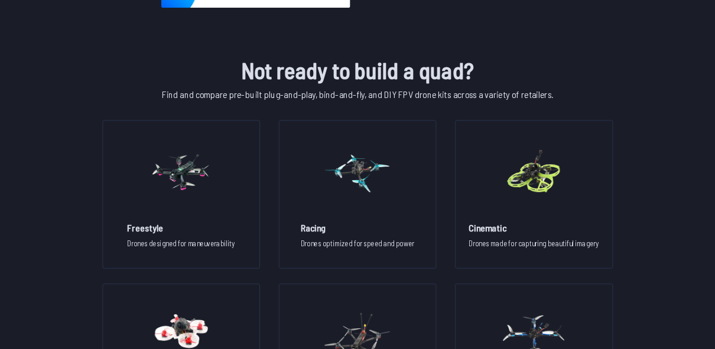
scroll to position [751, 0]
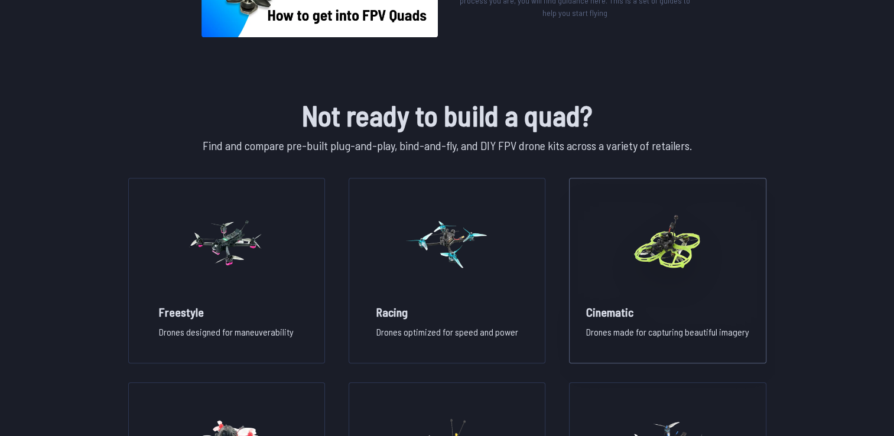
click at [606, 332] on p "Drones made for capturing beautiful imagery" at bounding box center [667, 337] width 163 height 24
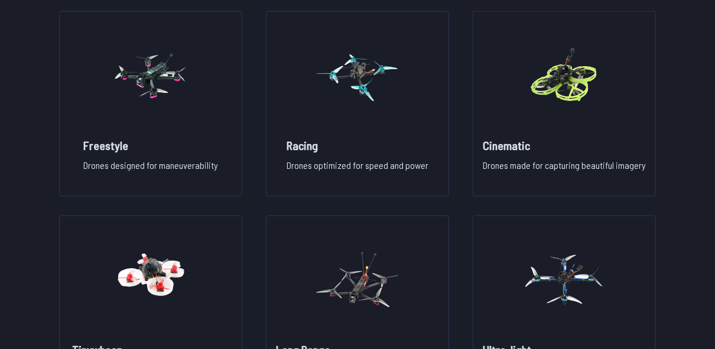
scroll to position [940, 0]
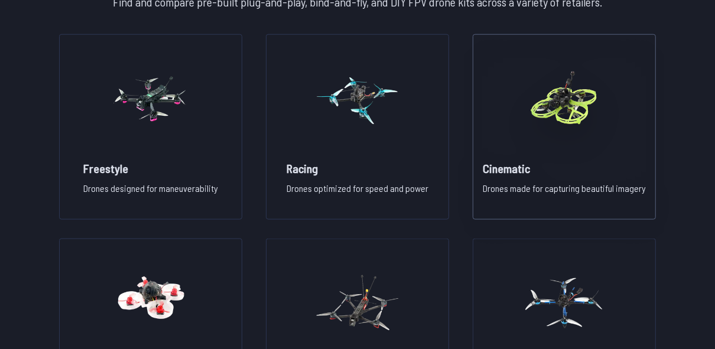
click at [562, 160] on h2 "Cinematic" at bounding box center [564, 168] width 163 height 17
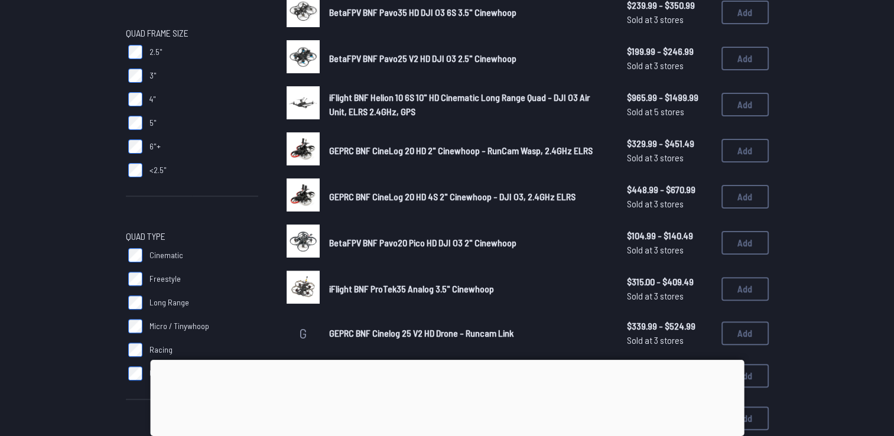
scroll to position [414, 0]
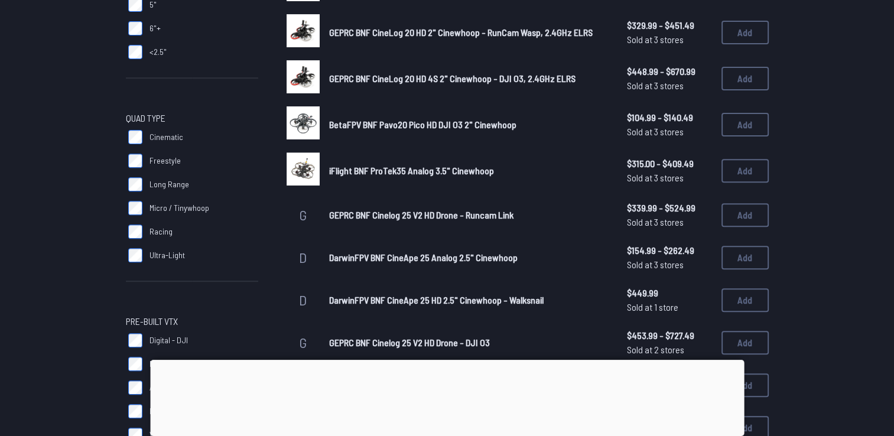
click at [127, 188] on label "Long Range" at bounding box center [192, 185] width 132 height 24
click at [131, 217] on label "Micro / Tinywhoop" at bounding box center [192, 208] width 132 height 24
click at [134, 244] on label "Ultra-Light" at bounding box center [192, 256] width 132 height 24
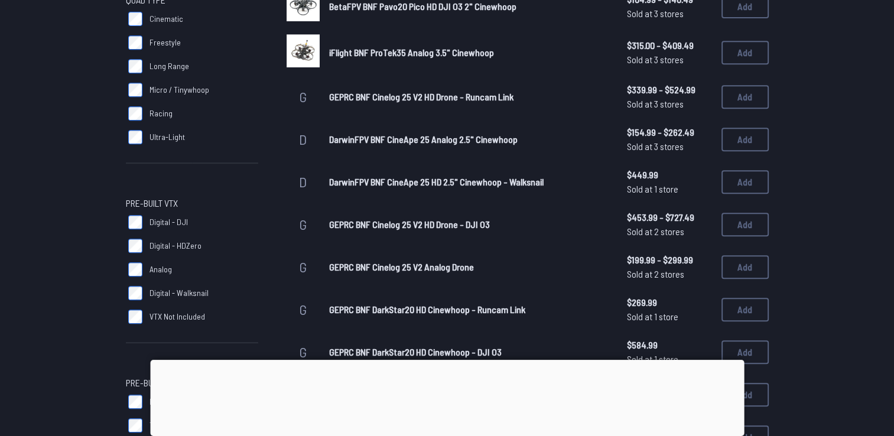
scroll to position [591, 0]
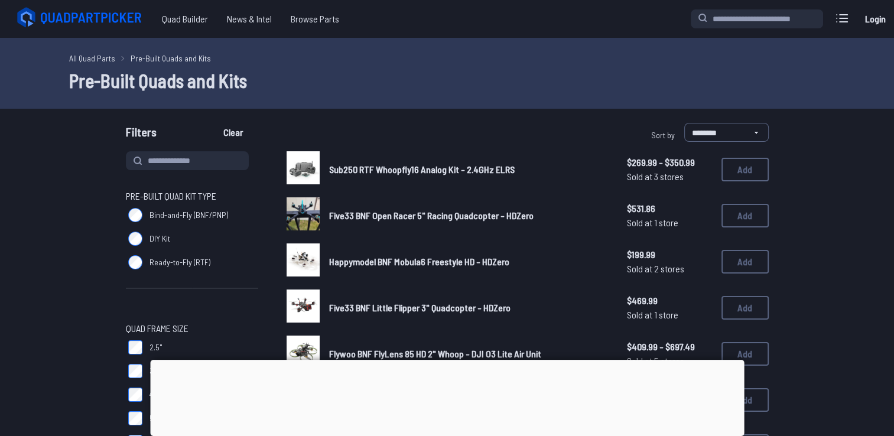
click at [459, 360] on div at bounding box center [447, 360] width 594 height 0
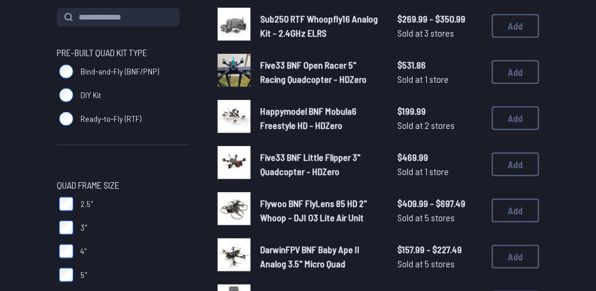
scroll to position [157, 0]
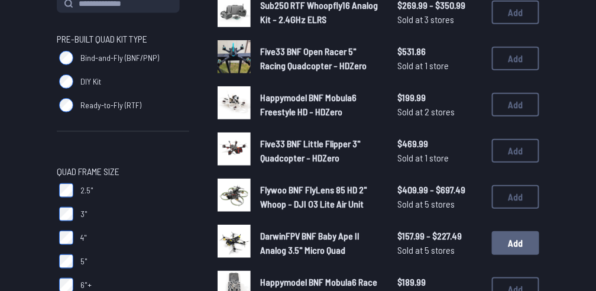
click at [516, 239] on button "Add" at bounding box center [515, 243] width 47 height 24
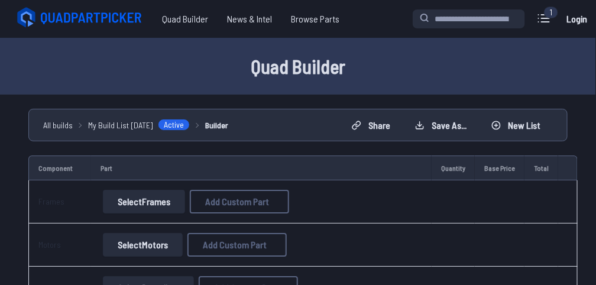
scroll to position [157, 0]
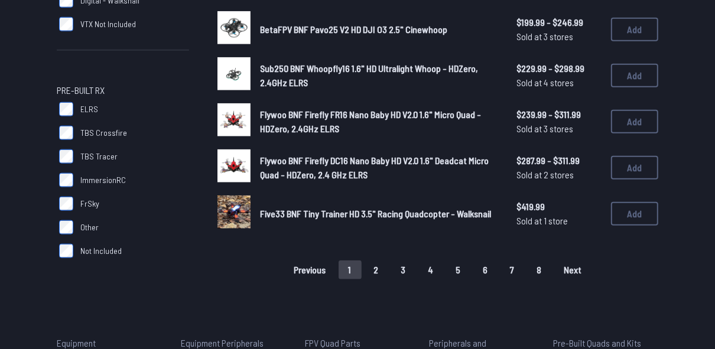
scroll to position [851, 0]
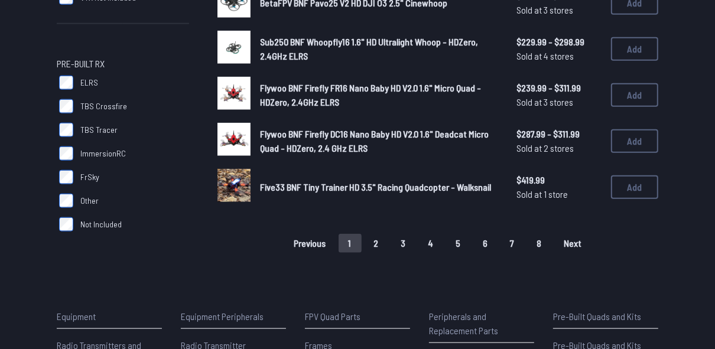
click at [381, 245] on button "2" at bounding box center [376, 243] width 25 height 19
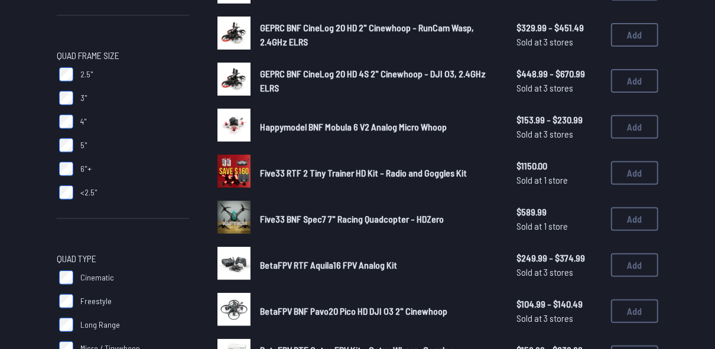
scroll to position [284, 0]
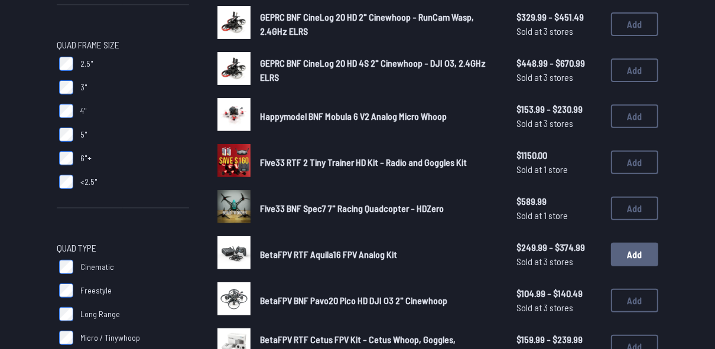
click at [628, 250] on button "Add" at bounding box center [634, 255] width 47 height 24
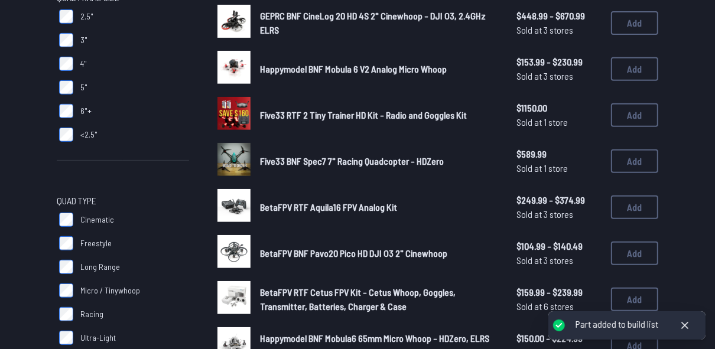
scroll to position [362, 0]
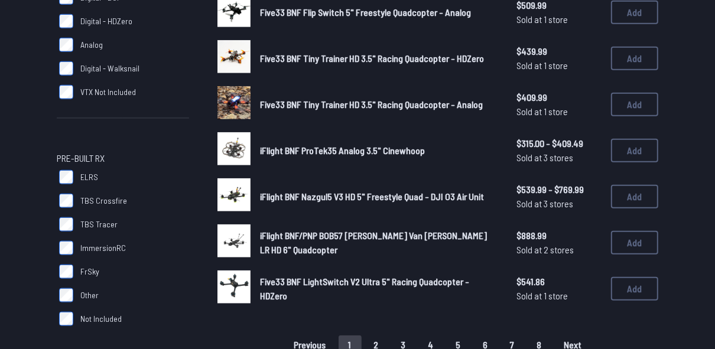
scroll to position [804, 0]
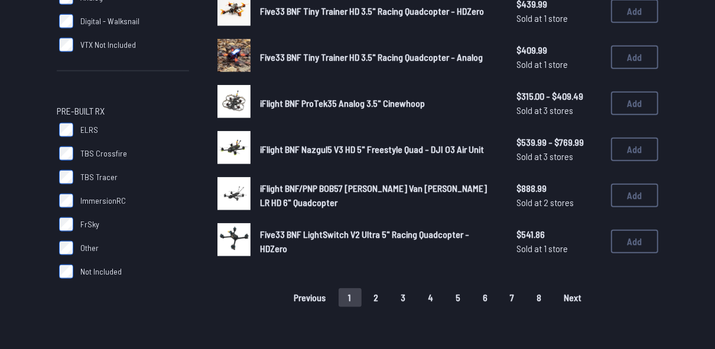
click at [385, 303] on button "2" at bounding box center [376, 298] width 25 height 19
click at [404, 300] on button "3" at bounding box center [403, 298] width 25 height 19
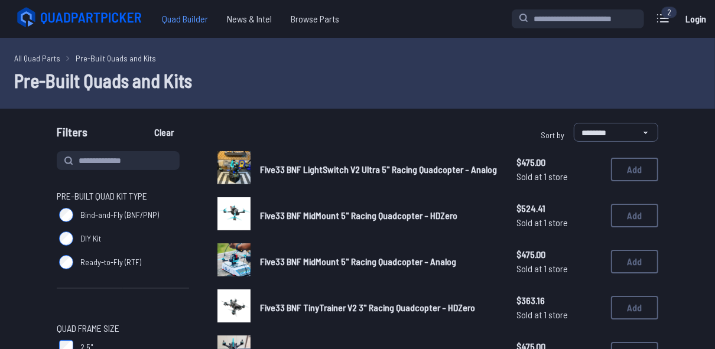
click at [196, 20] on span "Quad Builder" at bounding box center [185, 19] width 65 height 24
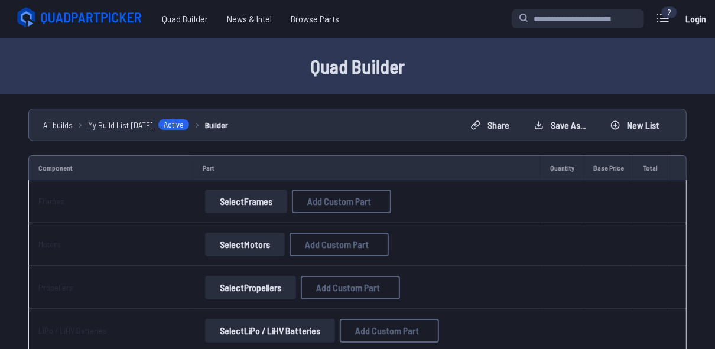
click at [222, 203] on button "Select Frames" at bounding box center [246, 202] width 82 height 24
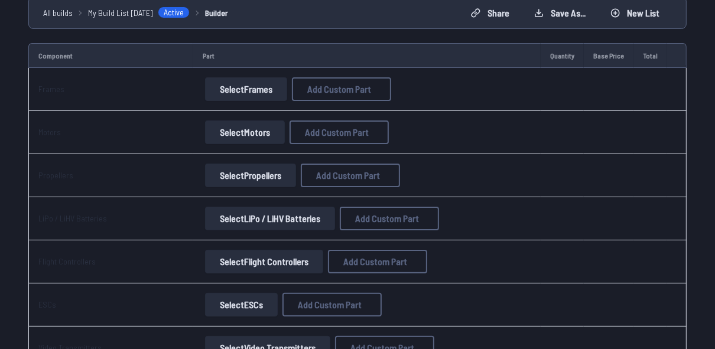
scroll to position [189, 0]
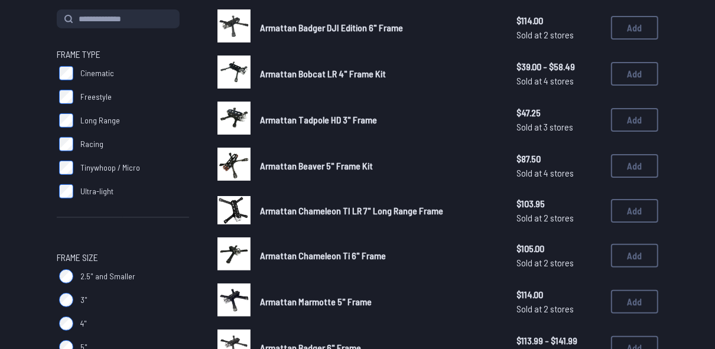
scroll to position [189, 0]
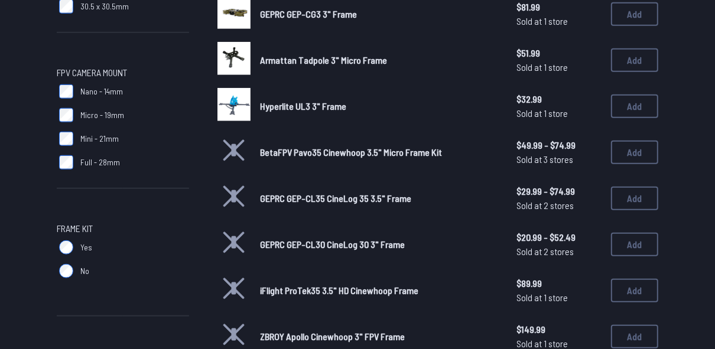
scroll to position [612, 0]
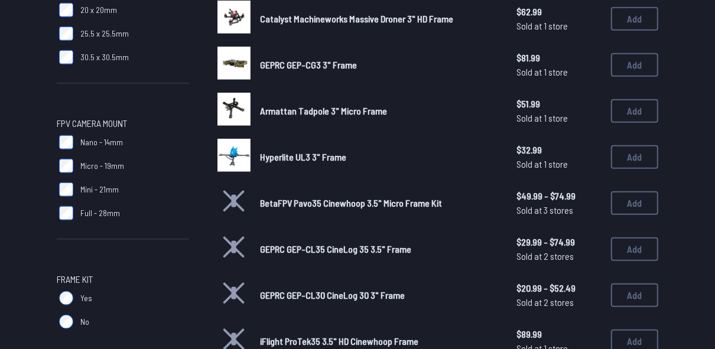
click at [73, 302] on label "Yes" at bounding box center [123, 299] width 132 height 24
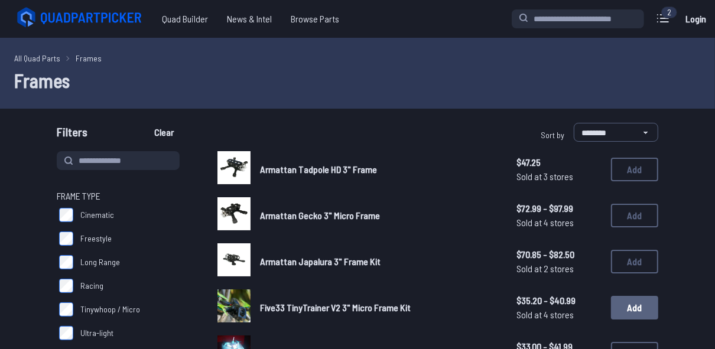
click at [640, 300] on button "Add" at bounding box center [634, 308] width 47 height 24
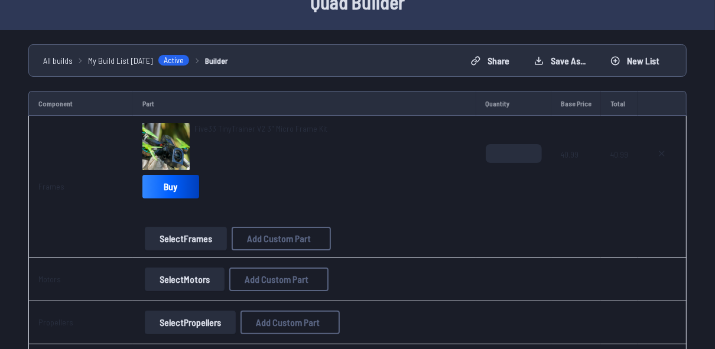
scroll to position [95, 0]
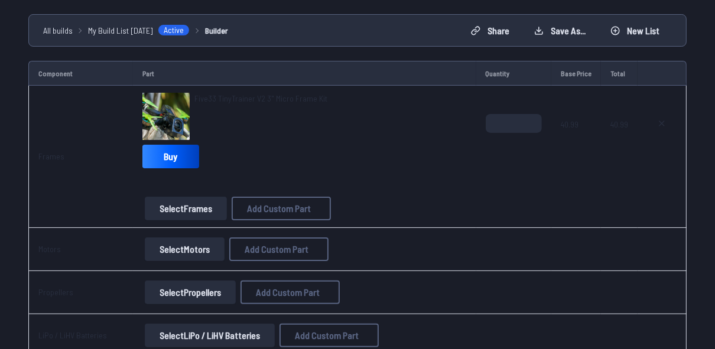
click at [201, 243] on button "Select Motors" at bounding box center [185, 250] width 80 height 24
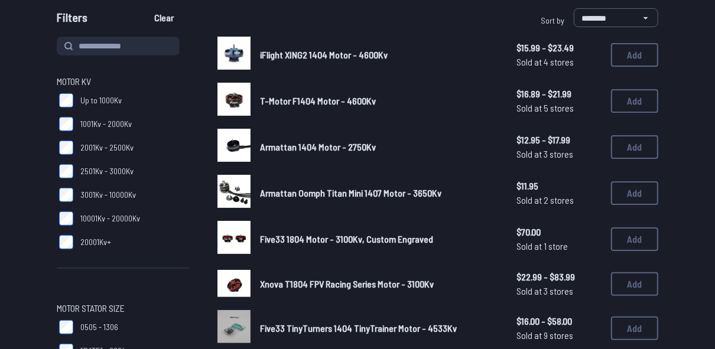
scroll to position [95, 0]
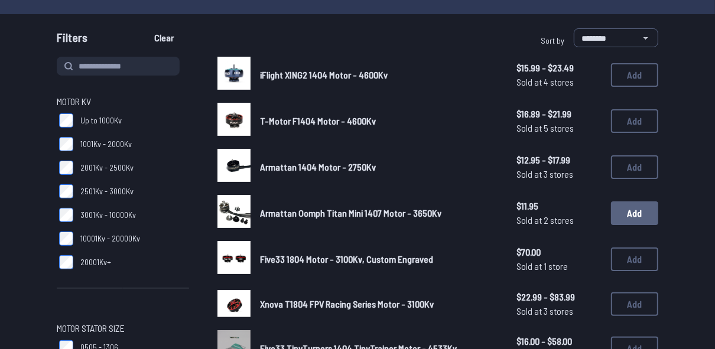
click at [631, 206] on button "Add" at bounding box center [634, 214] width 47 height 24
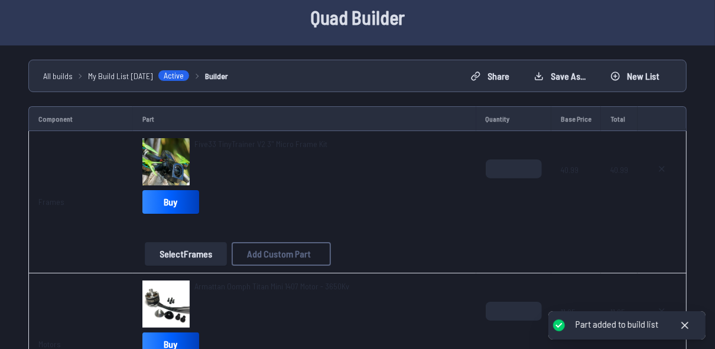
scroll to position [142, 0]
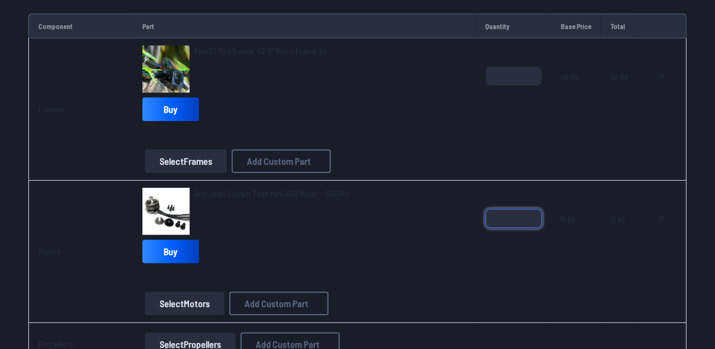
click at [516, 221] on input "*" at bounding box center [514, 218] width 56 height 19
click at [531, 213] on input "*" at bounding box center [514, 218] width 56 height 19
type input "*"
click at [531, 213] on input "*" at bounding box center [514, 218] width 56 height 19
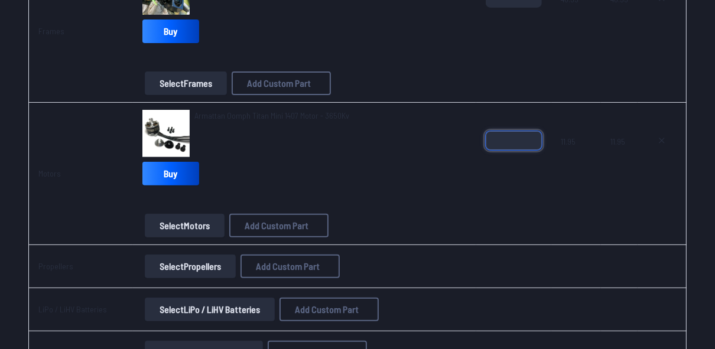
scroll to position [236, 0]
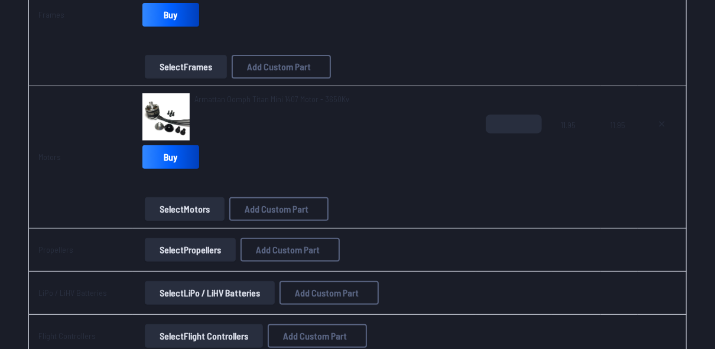
click at [199, 252] on button "Select Propellers" at bounding box center [190, 250] width 91 height 24
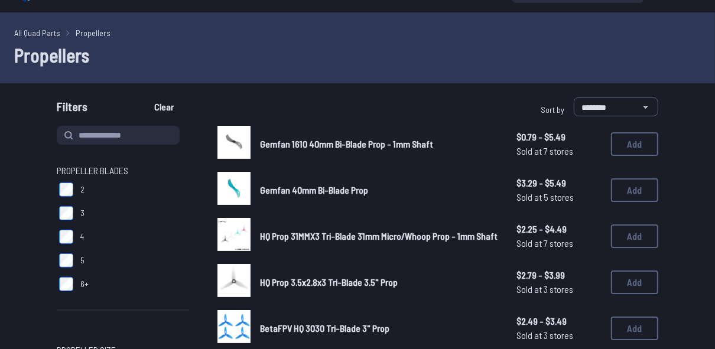
scroll to position [47, 0]
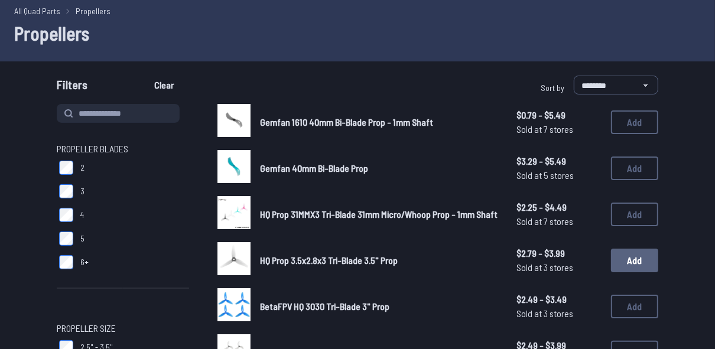
click at [620, 257] on button "Add" at bounding box center [634, 261] width 47 height 24
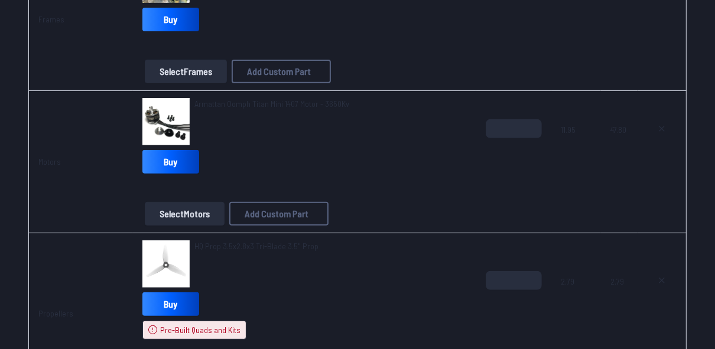
scroll to position [387, 0]
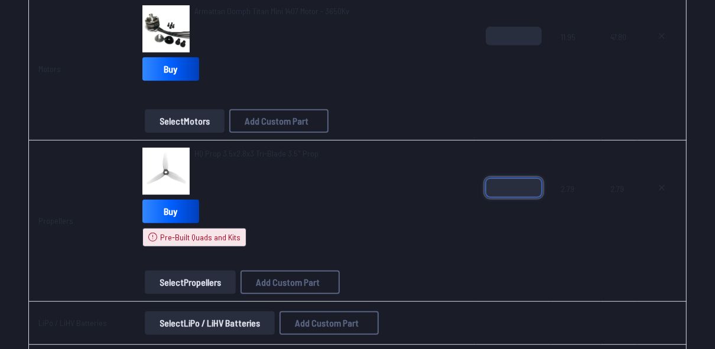
click at [534, 181] on input "*" at bounding box center [514, 188] width 56 height 19
type input "*"
click at [534, 181] on input "*" at bounding box center [514, 188] width 56 height 19
click at [170, 283] on button "Select Propellers" at bounding box center [190, 283] width 91 height 24
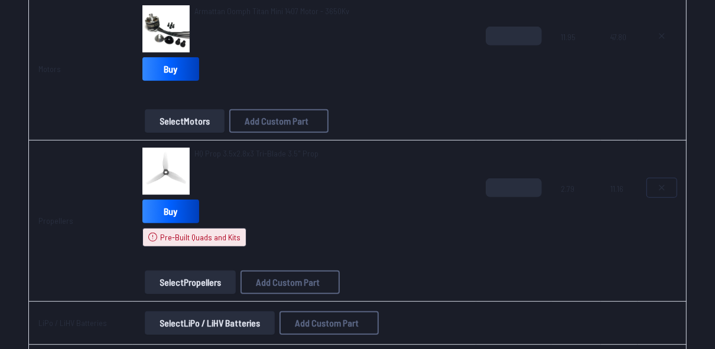
click at [667, 184] on icon at bounding box center [661, 187] width 9 height 9
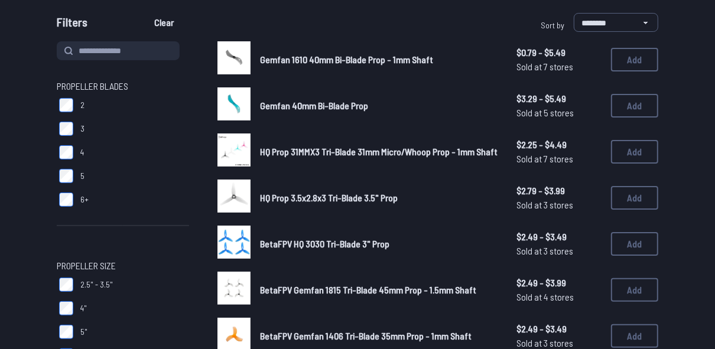
scroll to position [189, 0]
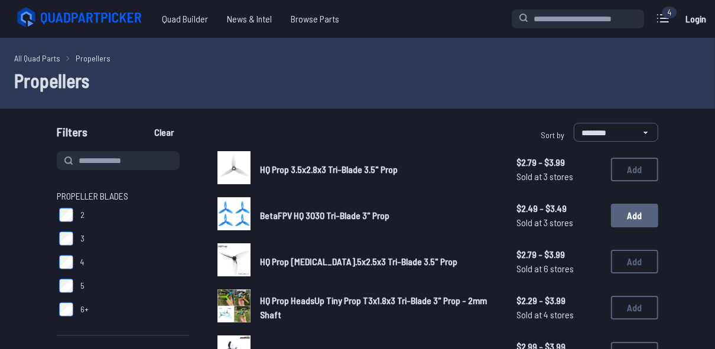
click at [640, 212] on button "Add" at bounding box center [634, 216] width 47 height 24
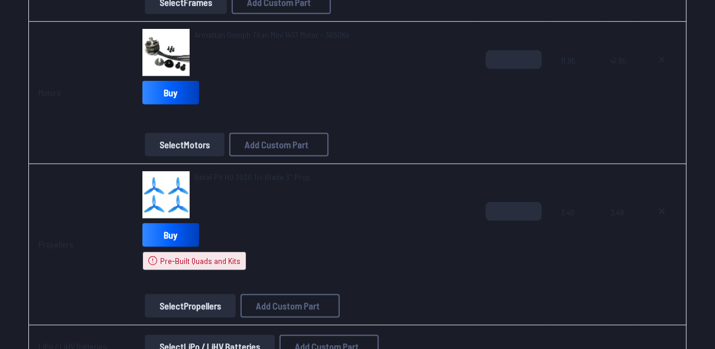
scroll to position [378, 0]
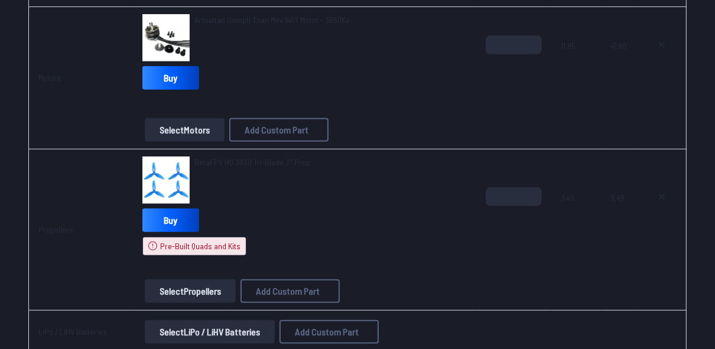
click at [202, 282] on button "Select Propellers" at bounding box center [190, 292] width 91 height 24
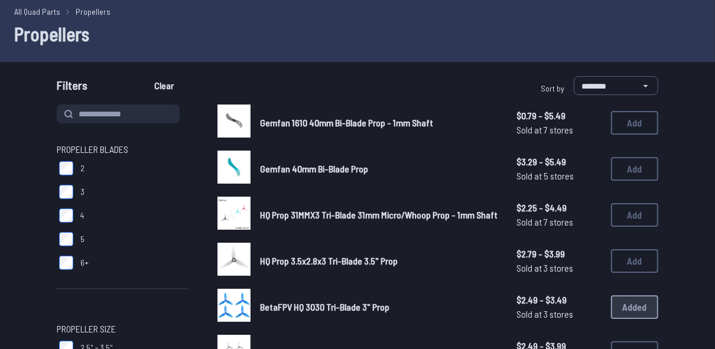
scroll to position [47, 0]
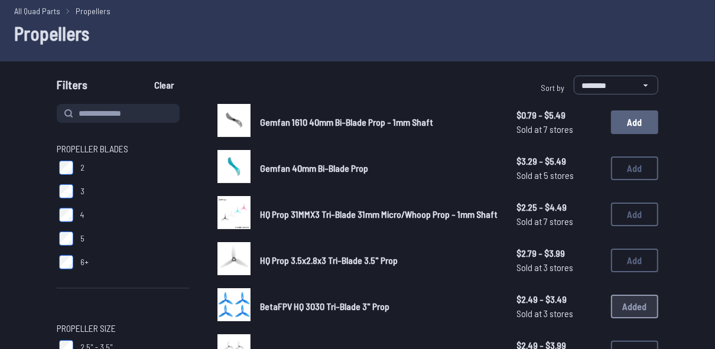
click at [635, 125] on button "Add" at bounding box center [634, 123] width 47 height 24
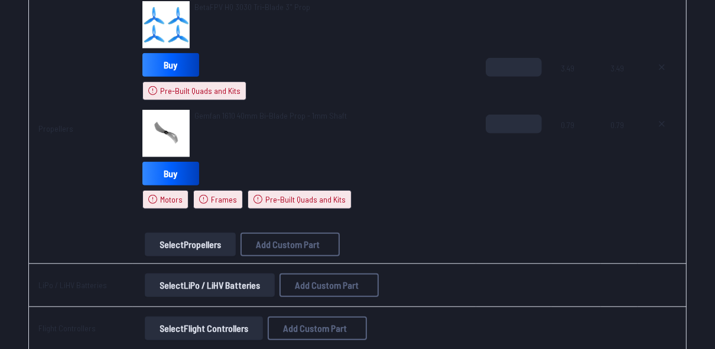
scroll to position [577, 0]
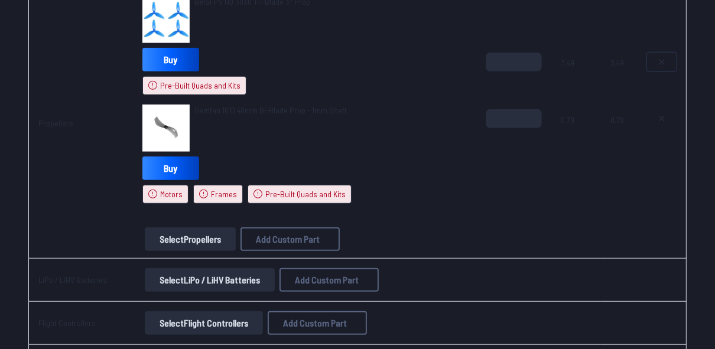
click at [666, 57] on icon at bounding box center [661, 61] width 9 height 9
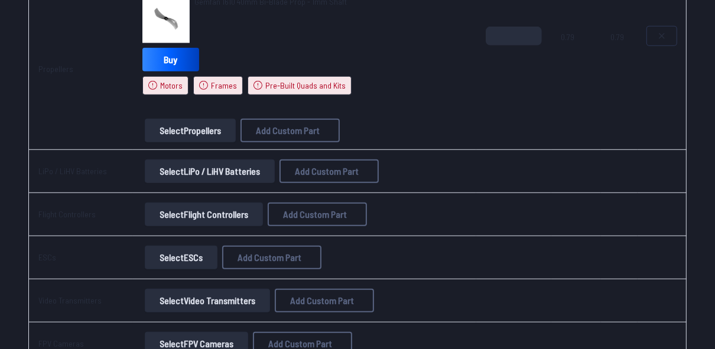
scroll to position [523, 0]
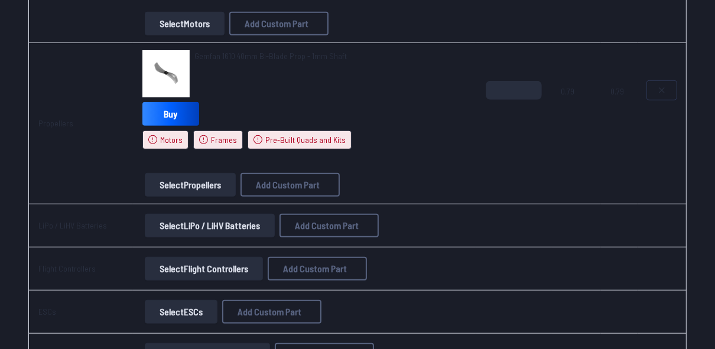
click at [660, 89] on icon at bounding box center [661, 90] width 9 height 9
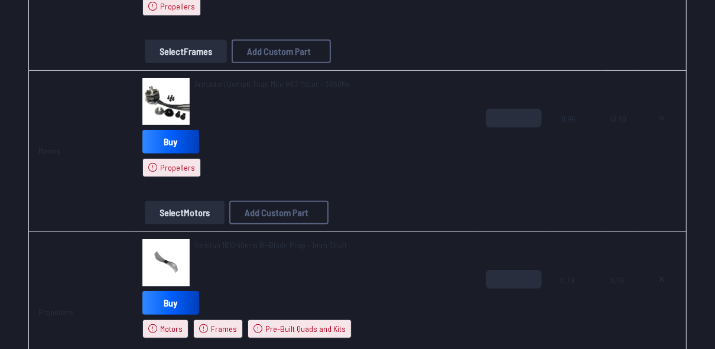
type textarea "**********"
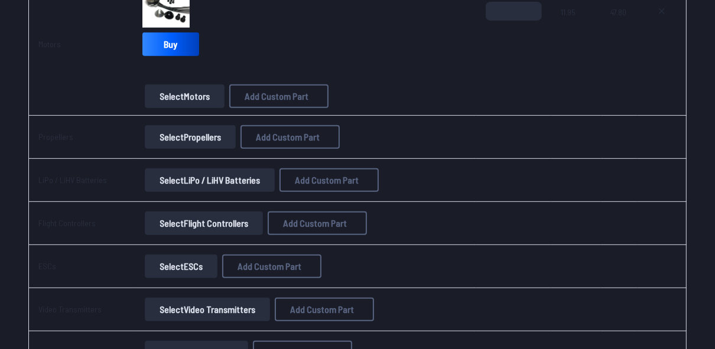
scroll to position [365, 0]
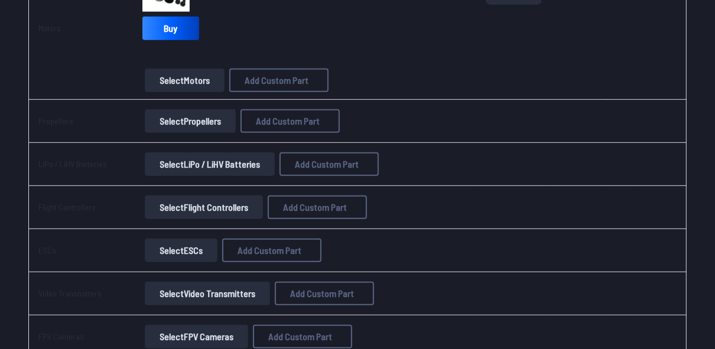
click at [244, 166] on button "Select LiPo / LiHV Batteries" at bounding box center [210, 165] width 130 height 24
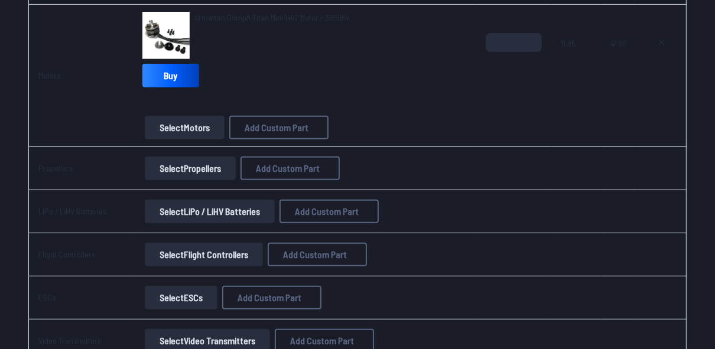
click at [226, 208] on button "Select LiPo / LiHV Batteries" at bounding box center [210, 212] width 130 height 24
click at [247, 210] on button "Select LiPo / LiHV Batteries" at bounding box center [210, 212] width 130 height 24
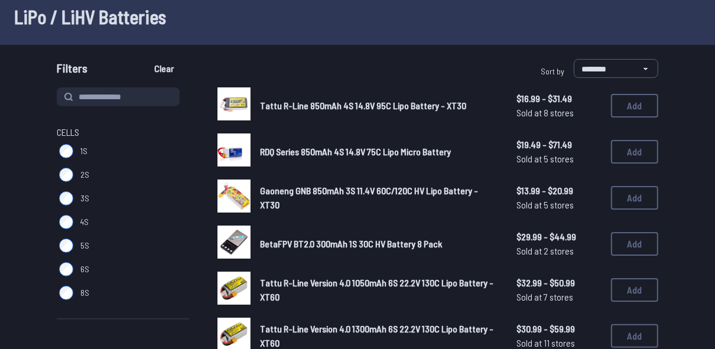
scroll to position [47, 0]
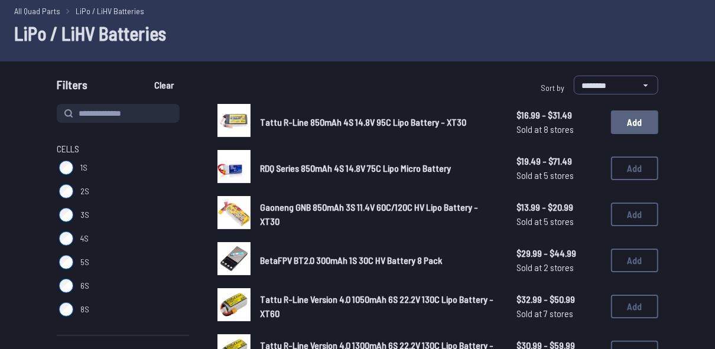
click at [643, 122] on button "Add" at bounding box center [634, 123] width 47 height 24
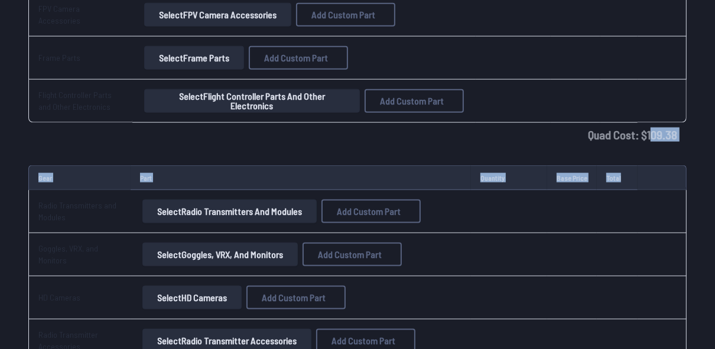
drag, startPoint x: 650, startPoint y: 177, endPoint x: 669, endPoint y: 184, distance: 19.9
click at [669, 184] on div "Component Part Quantity Base Price Total Frames Five33 TinyTrainer V2 3" Micro …" at bounding box center [357, 43] width 715 height 1781
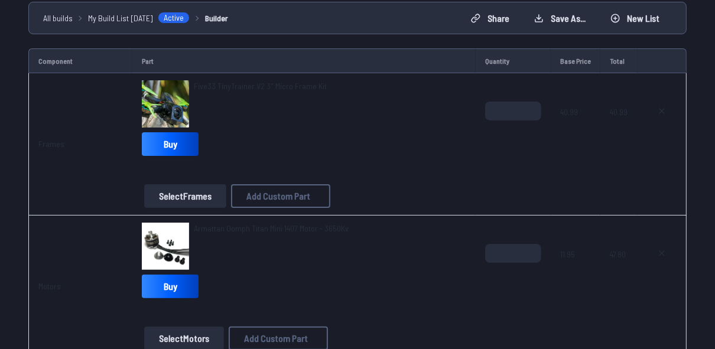
scroll to position [104, 0]
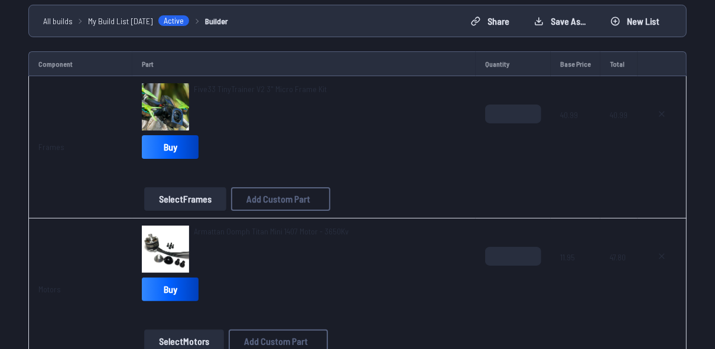
click at [671, 102] on td at bounding box center [662, 147] width 49 height 142
click at [668, 111] on button at bounding box center [662, 114] width 30 height 19
click at [667, 111] on button at bounding box center [662, 114] width 30 height 19
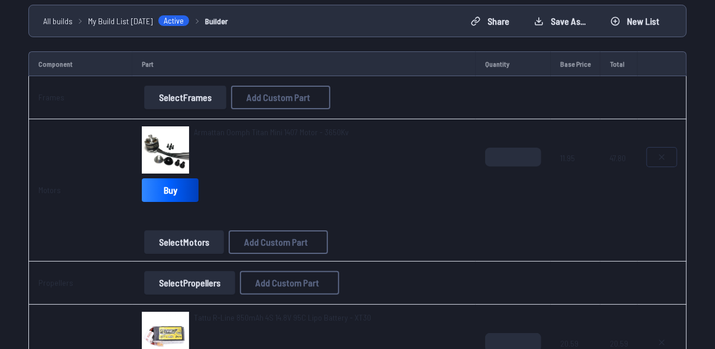
click at [671, 151] on button at bounding box center [662, 157] width 30 height 19
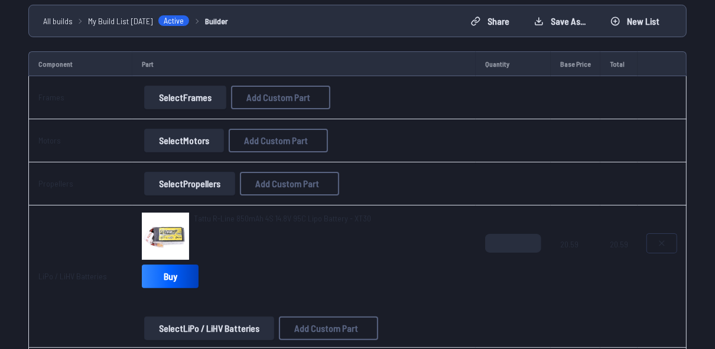
click at [671, 249] on button at bounding box center [662, 243] width 30 height 19
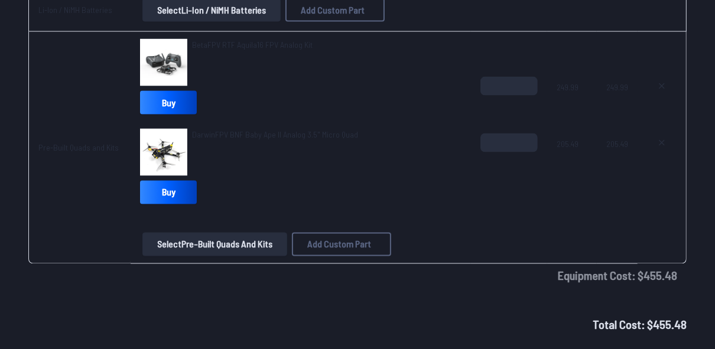
scroll to position [1239, 0]
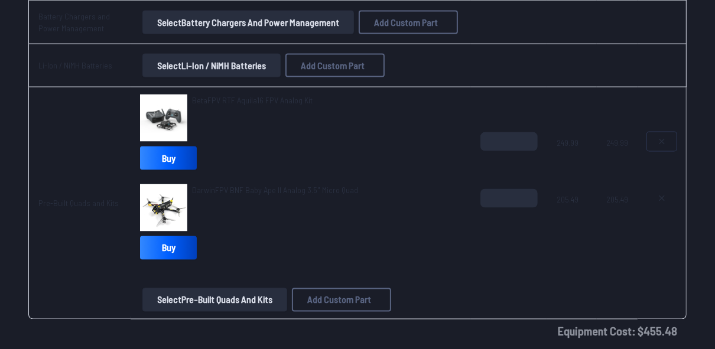
click at [656, 133] on button at bounding box center [662, 141] width 30 height 19
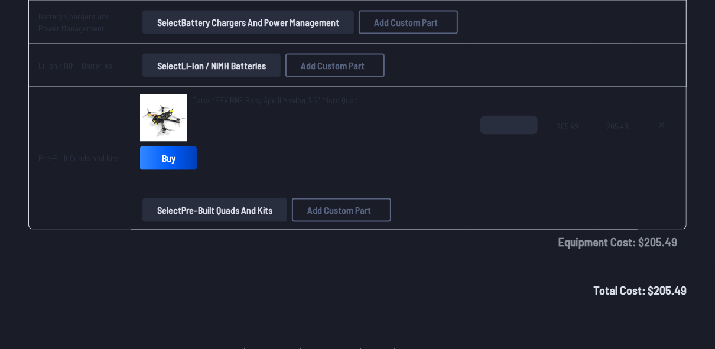
click at [145, 124] on img at bounding box center [163, 118] width 47 height 47
click at [667, 116] on button at bounding box center [662, 125] width 30 height 19
type textarea "**********"
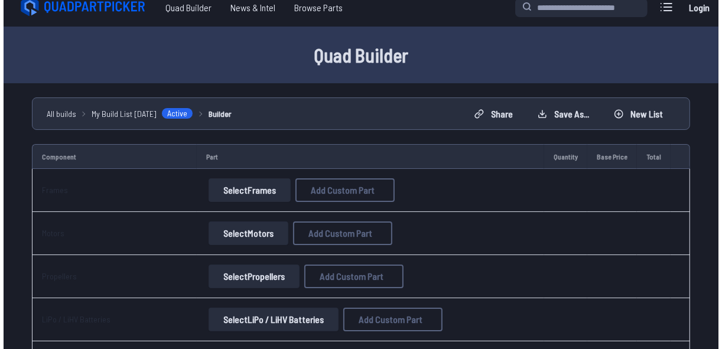
scroll to position [0, 0]
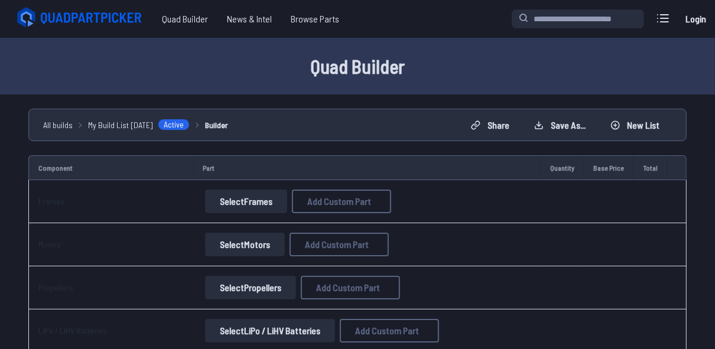
click at [678, 19] on div "Current Build Edit Build Total Cost: $0.00 Login" at bounding box center [611, 19] width 199 height 25
click at [667, 24] on icon at bounding box center [663, 18] width 19 height 19
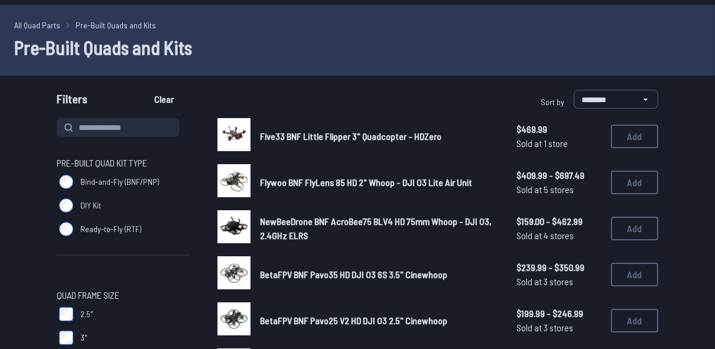
scroll to position [47, 0]
